Goal: Find contact information: Obtain details needed to contact an individual or organization

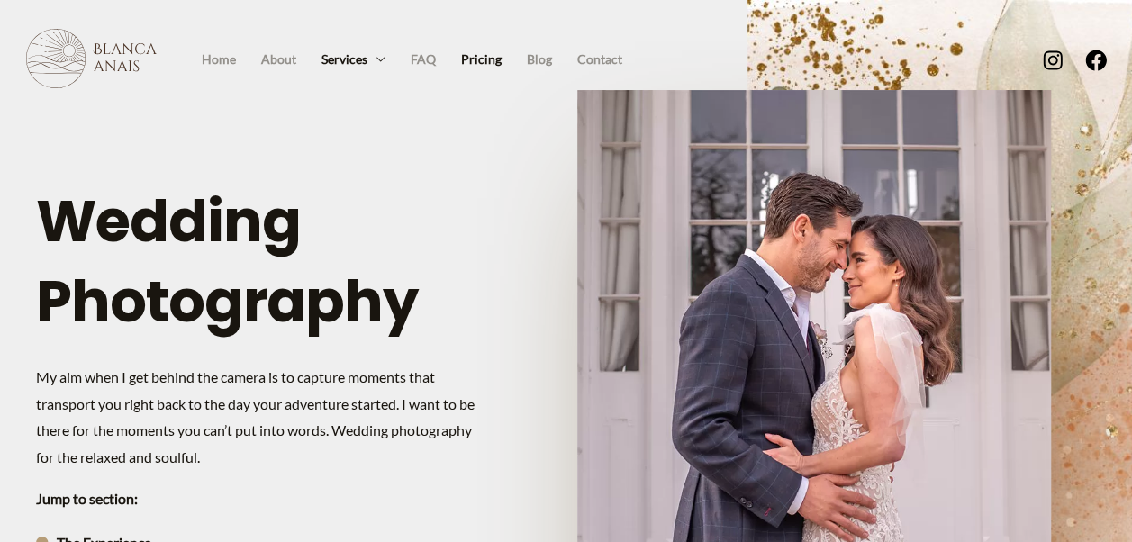
click at [492, 59] on link "Pricing" at bounding box center [481, 59] width 66 height 27
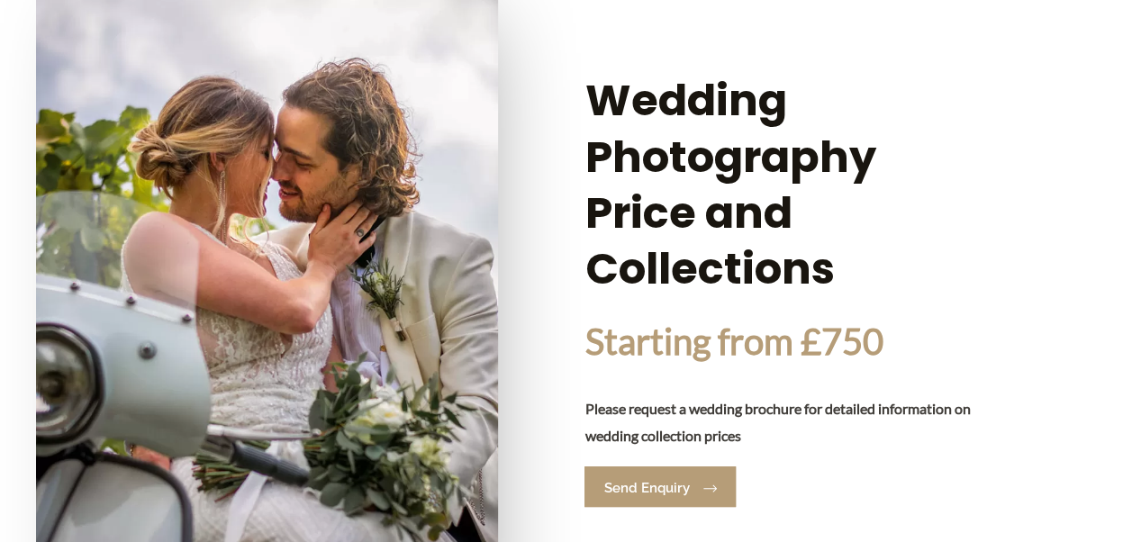
scroll to position [3502, 0]
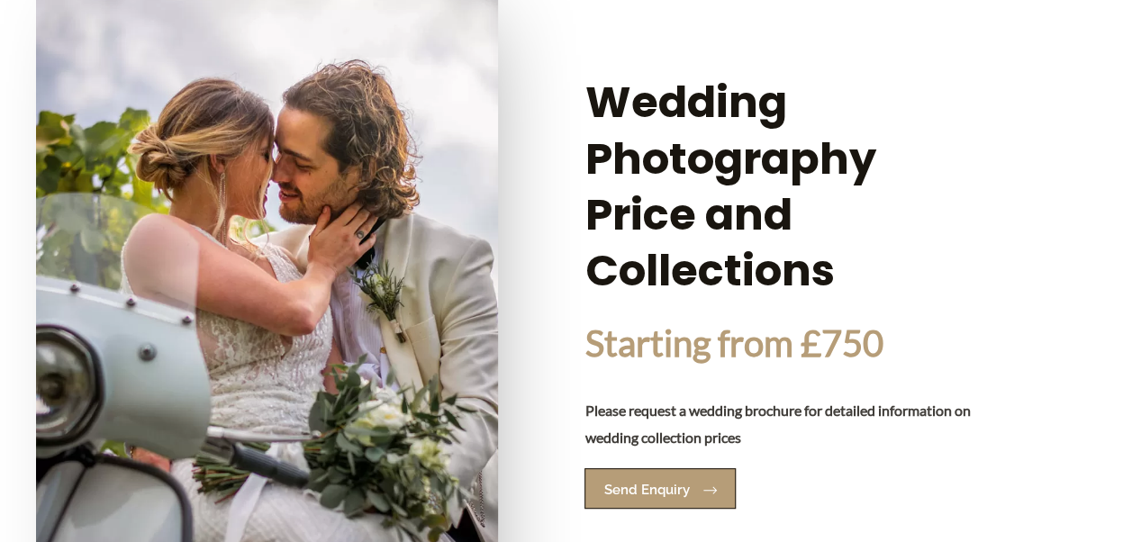
click at [663, 483] on span "Send Enquiry" at bounding box center [646, 490] width 86 height 14
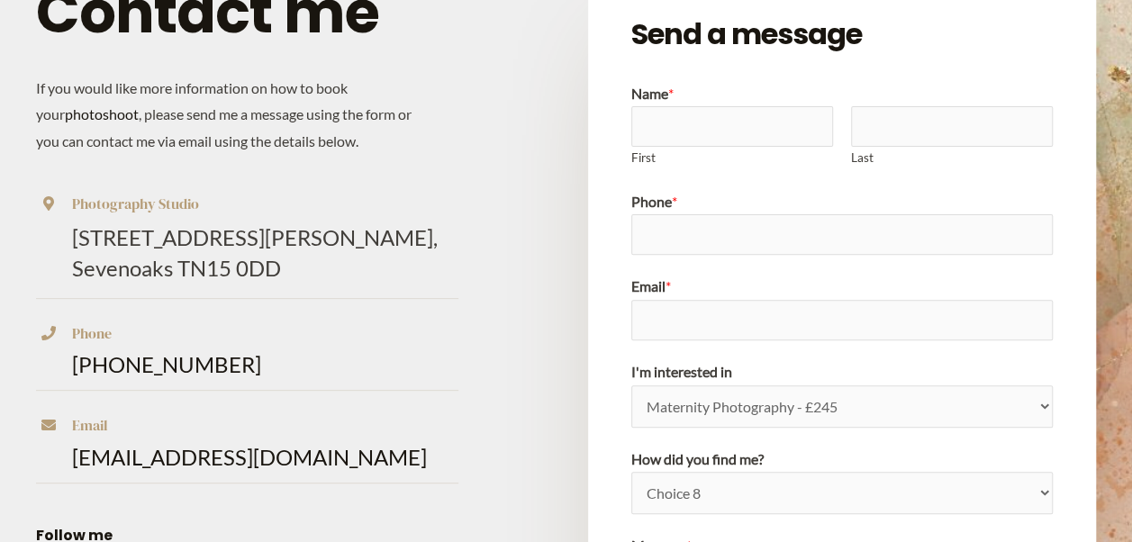
scroll to position [189, 0]
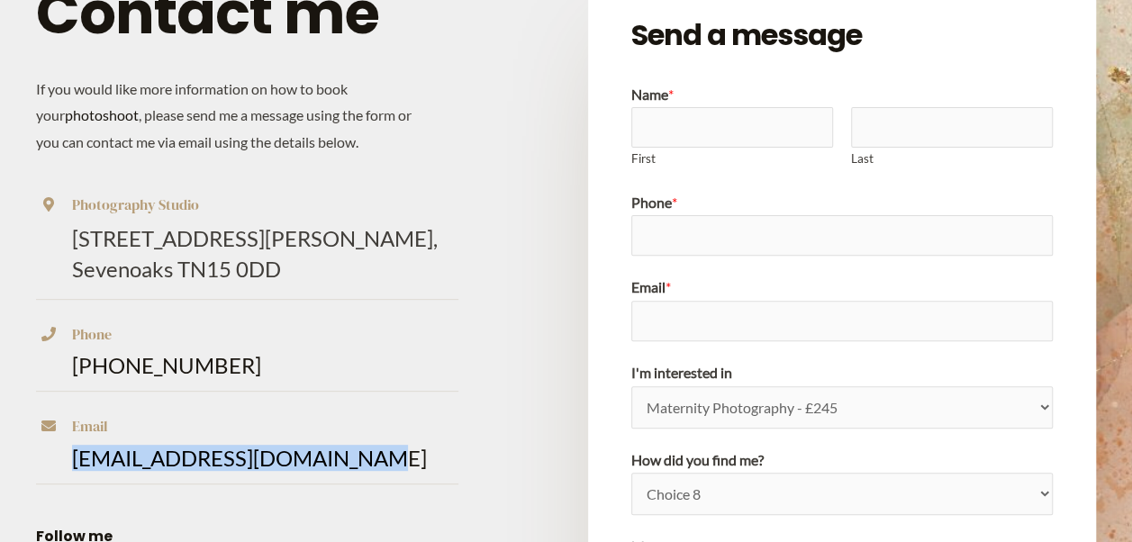
drag, startPoint x: 357, startPoint y: 464, endPoint x: 68, endPoint y: 458, distance: 289.9
click at [68, 458] on div "Email [EMAIL_ADDRESS][DOMAIN_NAME]" at bounding box center [247, 441] width 422 height 56
drag, startPoint x: 68, startPoint y: 458, endPoint x: 98, endPoint y: 459, distance: 30.6
copy link "[EMAIL_ADDRESS][DOMAIN_NAME]"
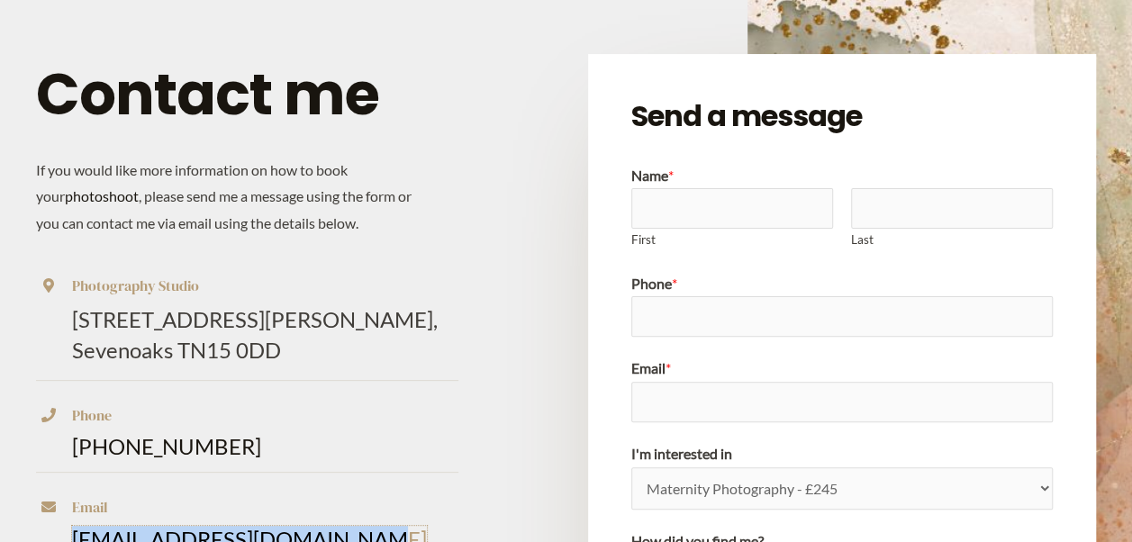
scroll to position [0, 0]
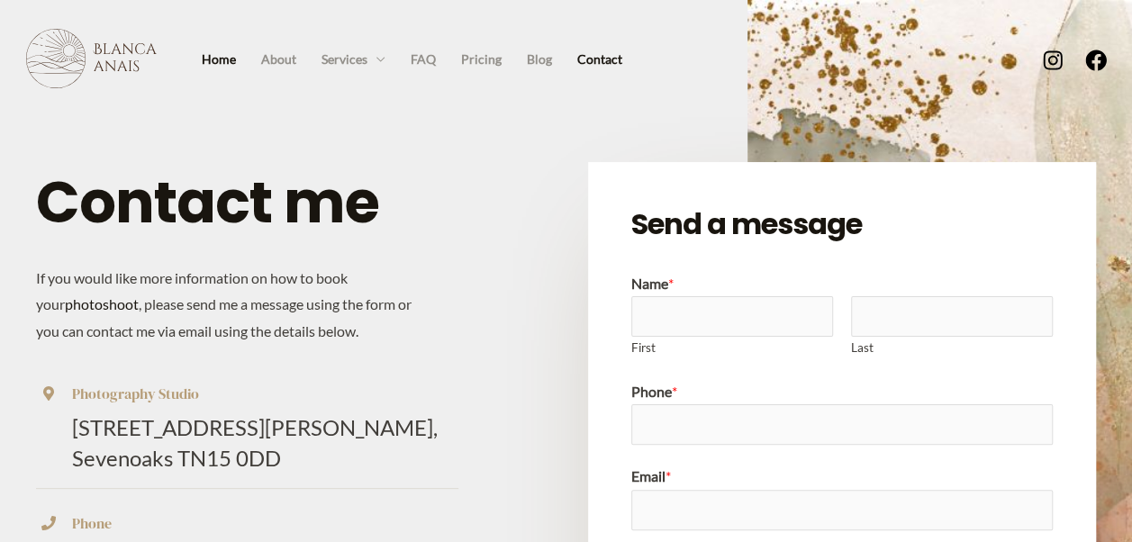
click at [213, 59] on link "Home" at bounding box center [218, 59] width 59 height 27
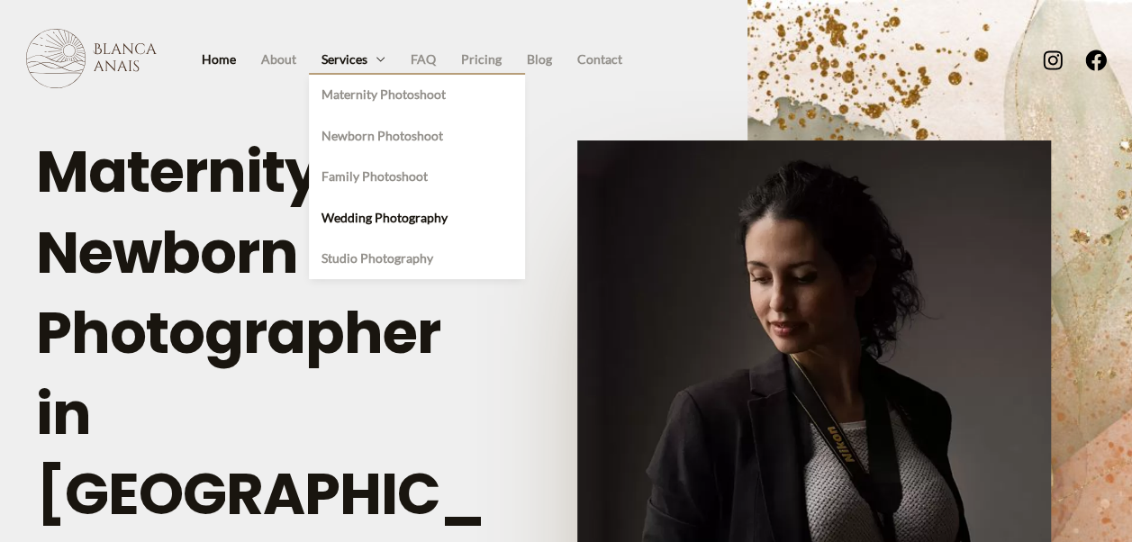
click at [385, 208] on link "Wedding Photography" at bounding box center [417, 217] width 216 height 41
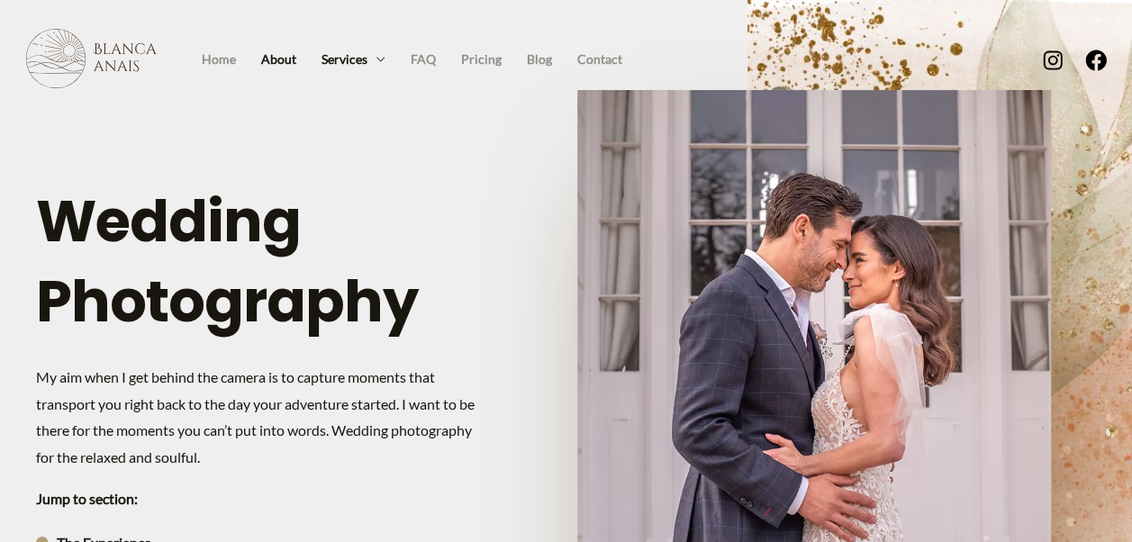
click at [286, 57] on link "About" at bounding box center [278, 59] width 60 height 27
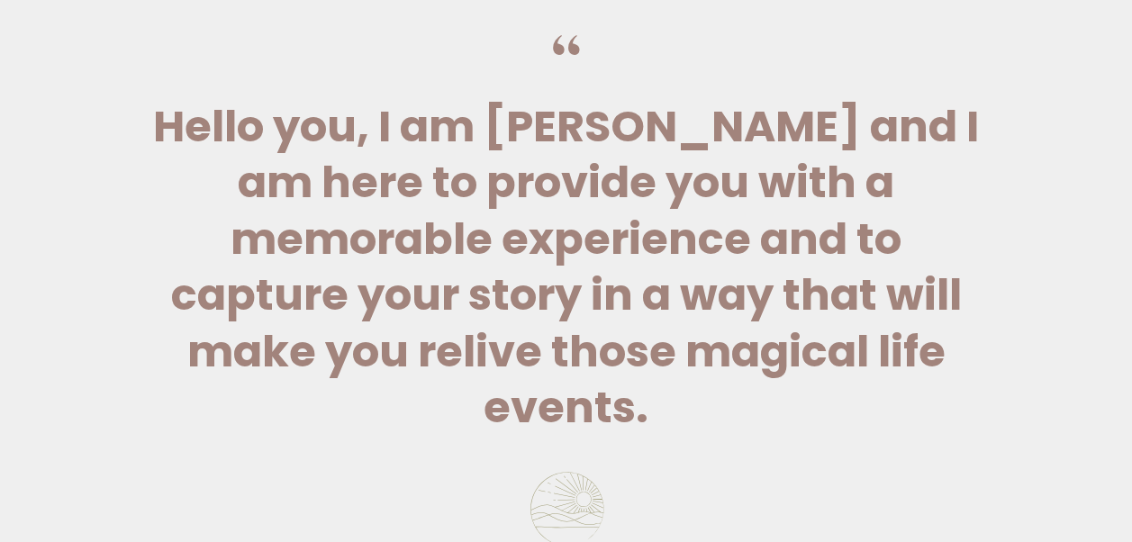
scroll to position [447, 0]
